Goal: Find specific page/section: Find specific page/section

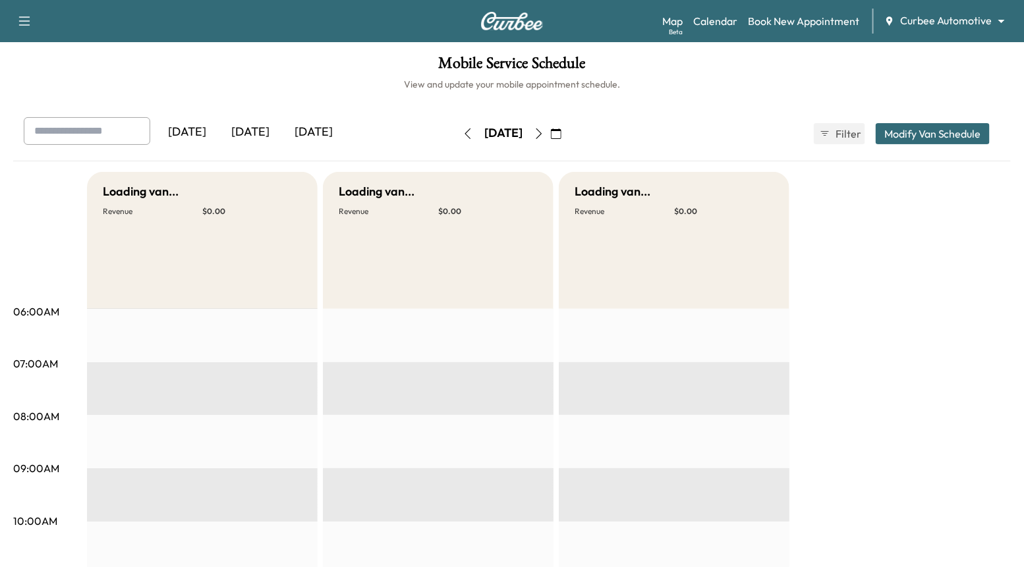
click at [958, 26] on body "Support Log Out Map Beta Calendar Book New Appointment Curbee Automotive ******…" at bounding box center [512, 283] width 1024 height 567
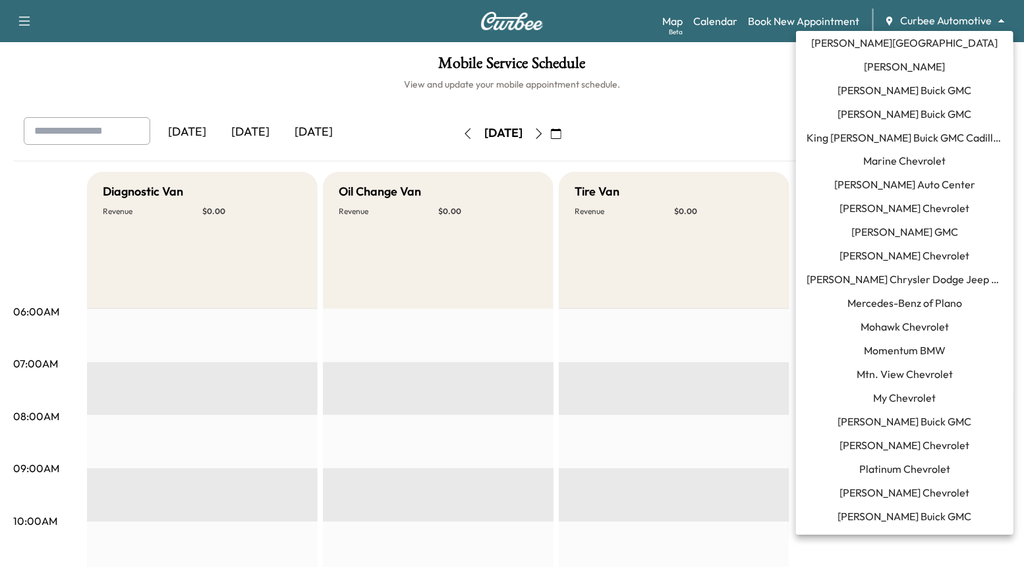
scroll to position [835, 0]
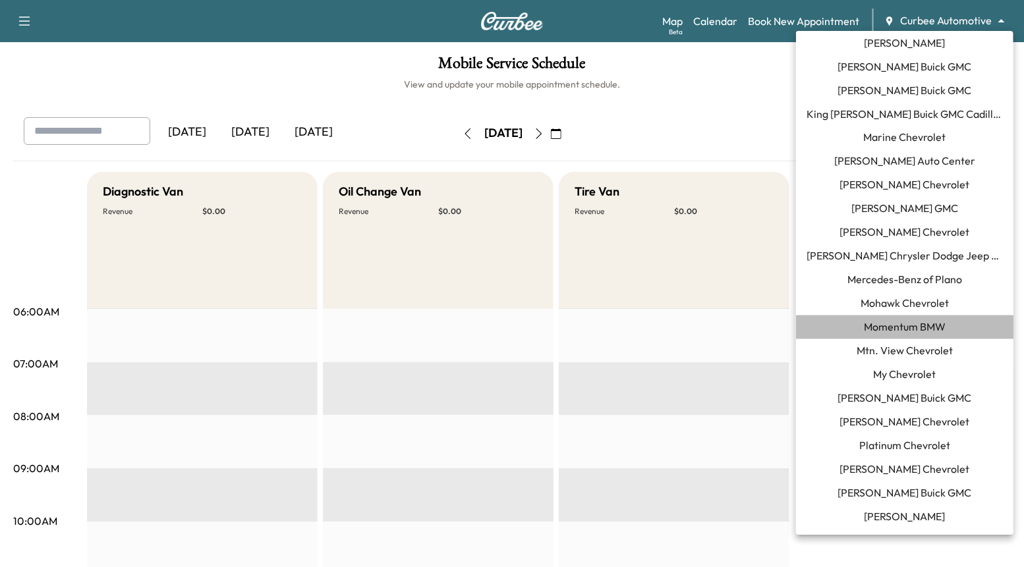
click at [929, 337] on li "Momentum BMW" at bounding box center [904, 328] width 217 height 24
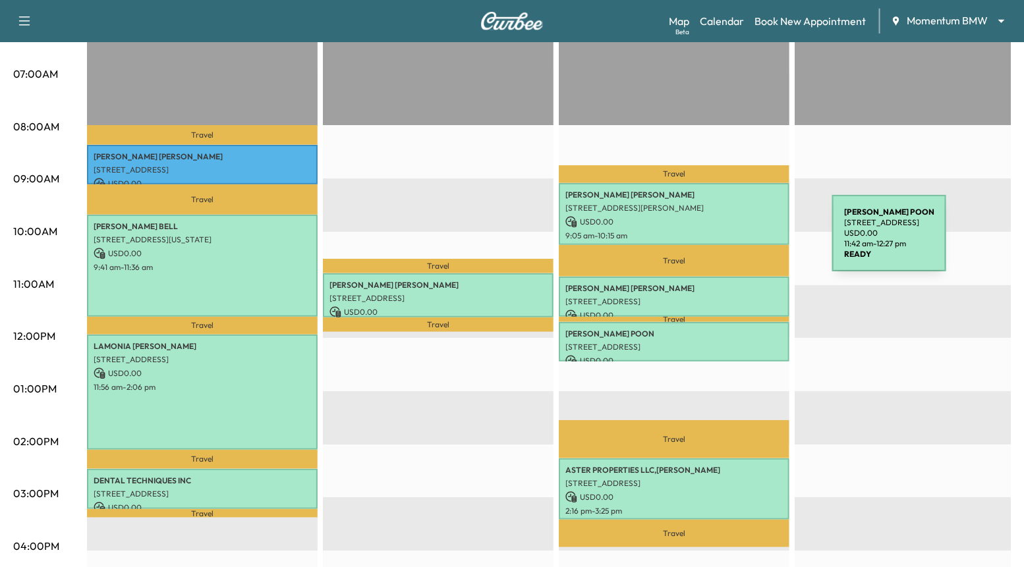
scroll to position [92, 0]
